Goal: Task Accomplishment & Management: Use online tool/utility

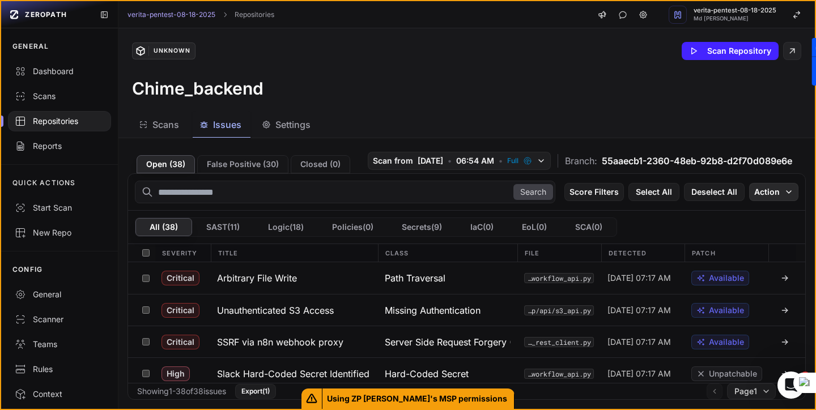
click at [790, 193] on icon "button" at bounding box center [789, 192] width 9 height 9
click at [753, 216] on div "Mark as False Positive" at bounding box center [738, 214] width 83 height 11
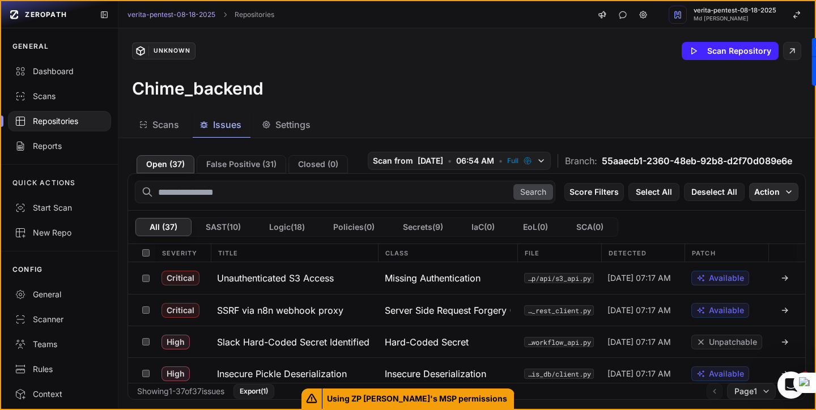
click at [781, 193] on button "Action" at bounding box center [773, 192] width 49 height 18
click at [737, 215] on div "Mark as False Positive" at bounding box center [738, 214] width 83 height 11
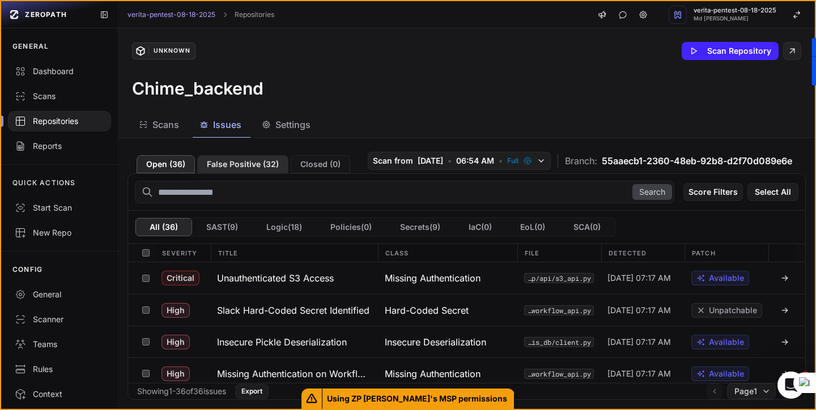
click at [255, 159] on button "False Positive ( 32 )" at bounding box center [242, 164] width 91 height 18
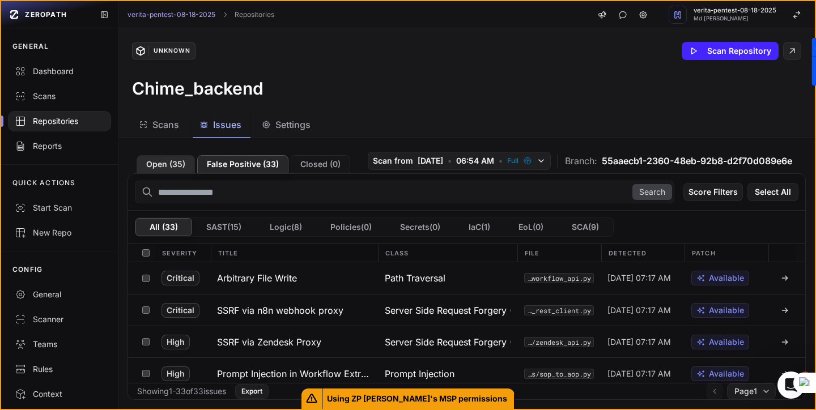
click at [168, 166] on button "Open ( 35 )" at bounding box center [166, 164] width 58 height 18
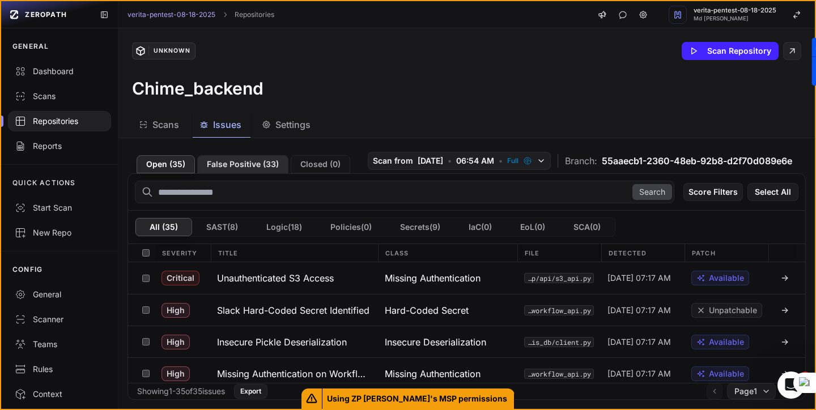
click at [253, 169] on button "False Positive ( 33 )" at bounding box center [242, 164] width 91 height 18
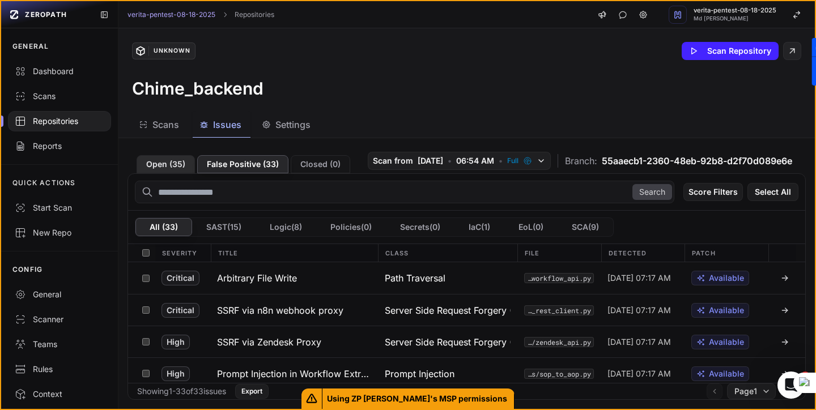
click at [163, 163] on button "Open ( 35 )" at bounding box center [166, 164] width 58 height 18
